Goal: Find specific page/section: Find specific page/section

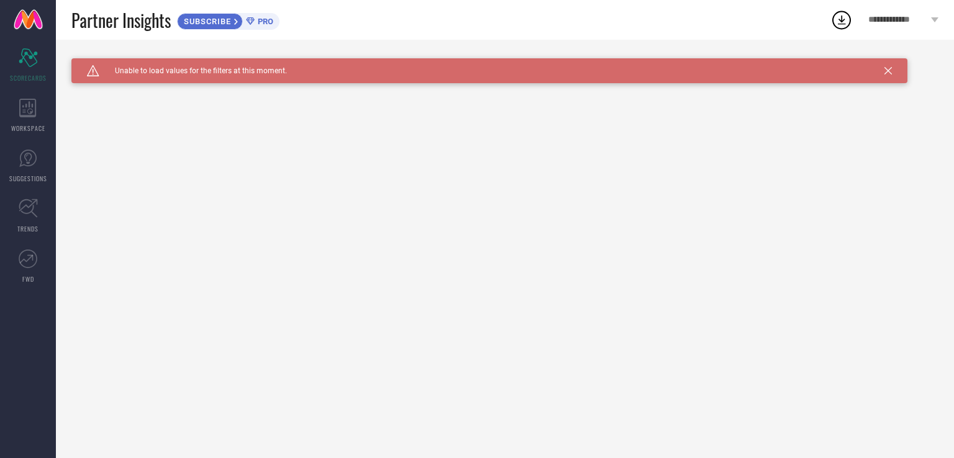
click at [263, 19] on span "PRO" at bounding box center [264, 21] width 19 height 9
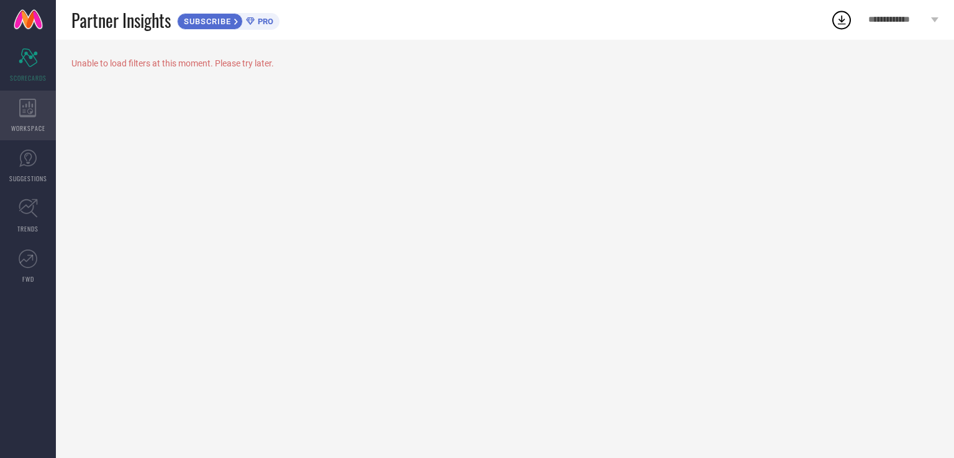
click at [31, 118] on div "WORKSPACE" at bounding box center [28, 116] width 56 height 50
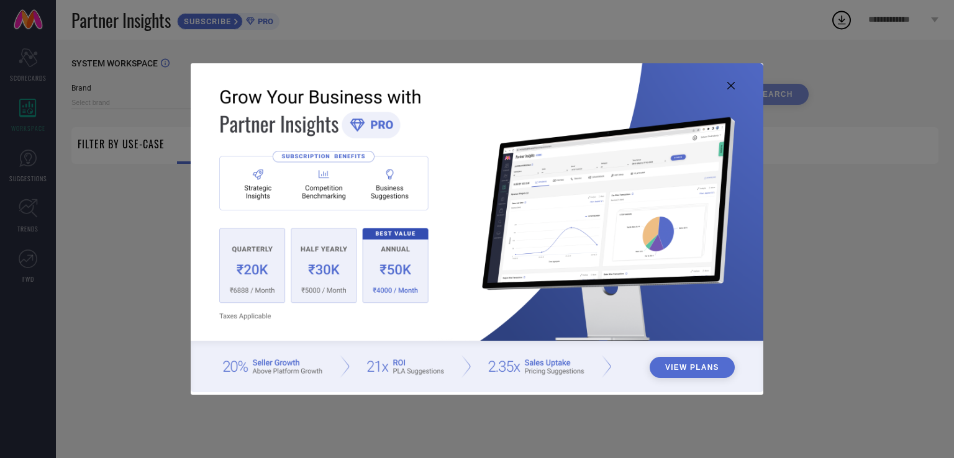
type input "1 STOP FASHION"
type input "All"
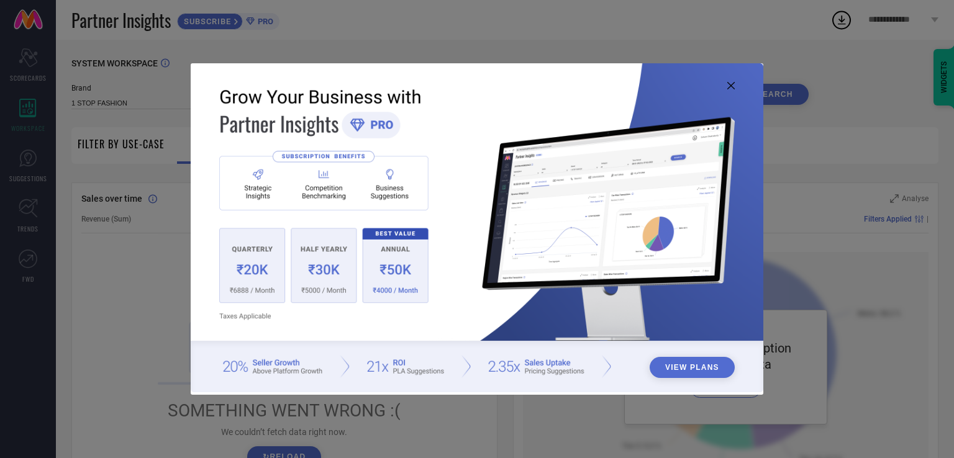
click at [729, 88] on icon at bounding box center [730, 85] width 7 height 7
